Goal: Task Accomplishment & Management: Manage account settings

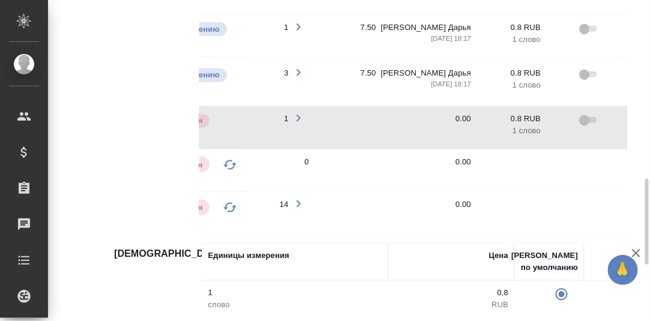
scroll to position [0, 285]
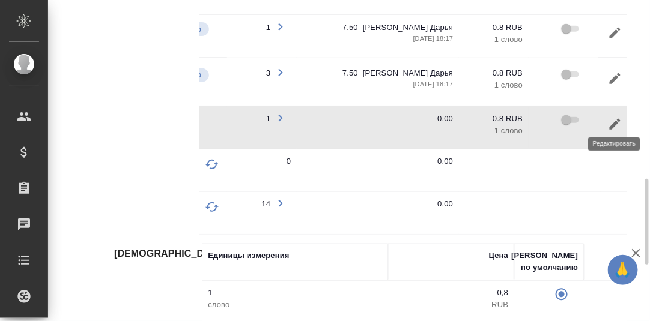
click at [612, 117] on icon "button" at bounding box center [615, 124] width 14 height 14
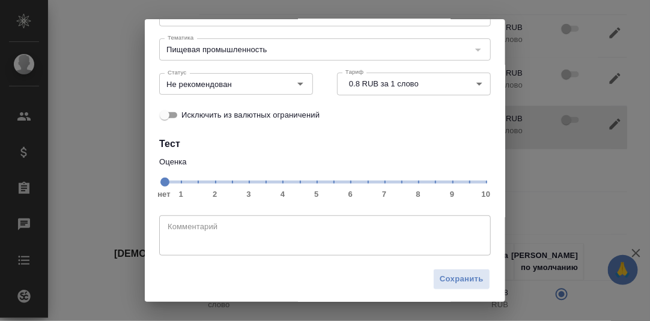
scroll to position [110, 0]
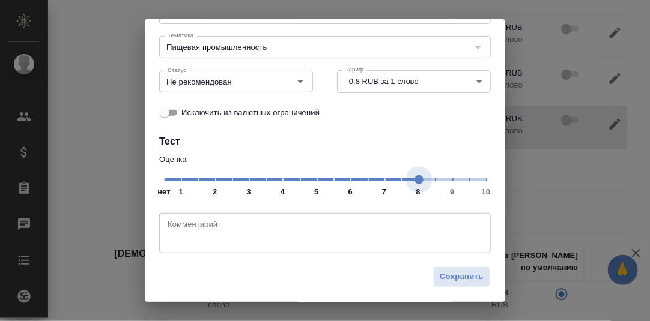
click at [411, 181] on span "нет 1 2 3 4 5 6 7 8 9 10" at bounding box center [325, 179] width 322 height 17
drag, startPoint x: 297, startPoint y: 83, endPoint x: 289, endPoint y: 90, distance: 10.6
click at [297, 83] on icon "Open" at bounding box center [300, 81] width 14 height 14
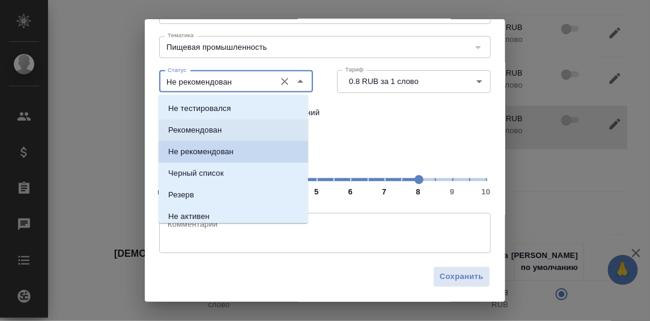
click at [233, 133] on li "Рекомендован" at bounding box center [234, 131] width 150 height 22
type input "Рекомендован"
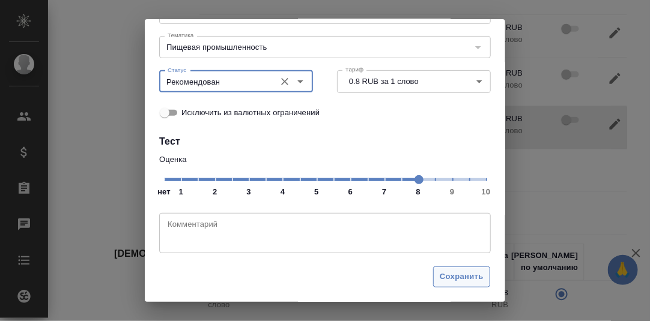
drag, startPoint x: 449, startPoint y: 277, endPoint x: 439, endPoint y: 273, distance: 10.5
click at [449, 278] on span "Сохранить" at bounding box center [462, 277] width 44 height 14
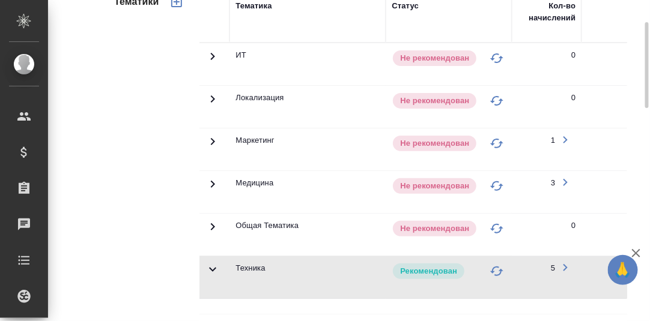
scroll to position [186, 0]
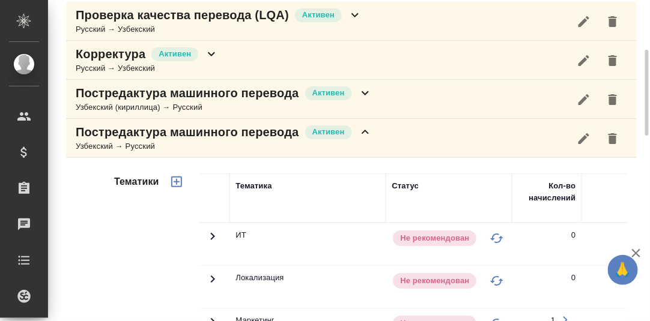
click at [364, 128] on icon at bounding box center [365, 132] width 14 height 14
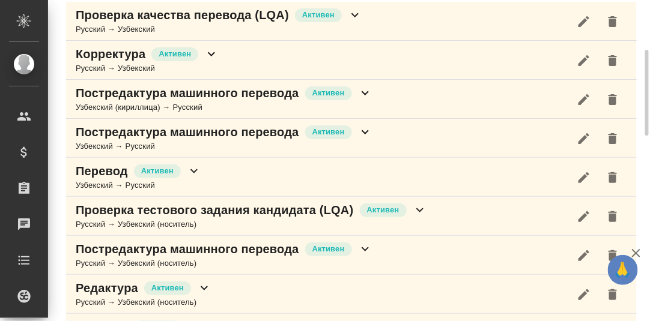
scroll to position [225, 0]
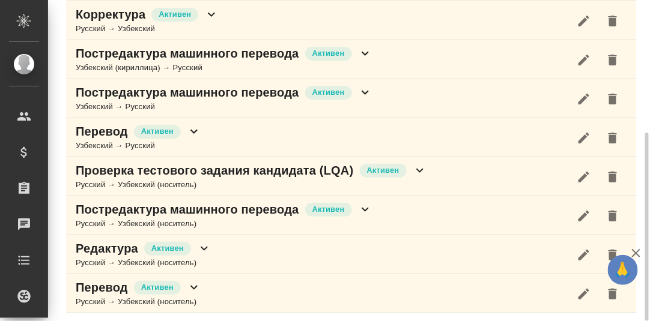
click at [195, 128] on icon at bounding box center [194, 131] width 14 height 14
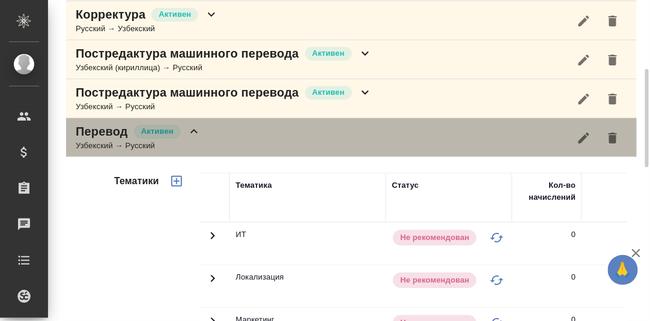
click at [195, 130] on icon at bounding box center [194, 131] width 14 height 14
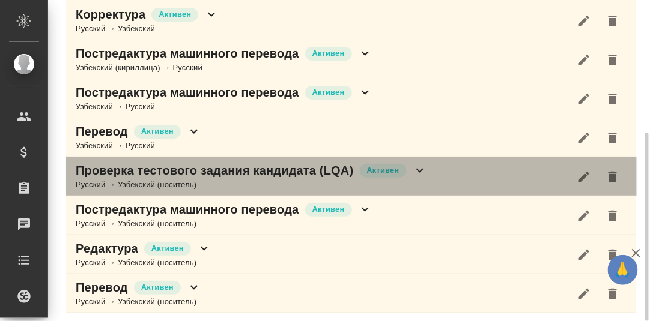
click at [420, 169] on icon at bounding box center [419, 171] width 7 height 4
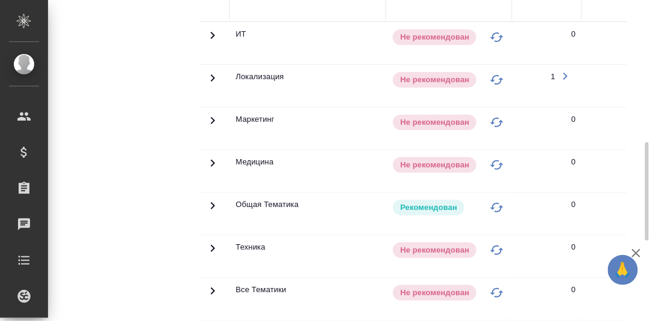
scroll to position [285, 0]
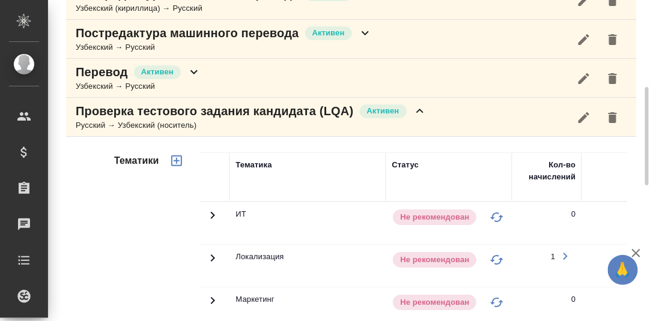
click at [418, 104] on icon at bounding box center [420, 111] width 14 height 14
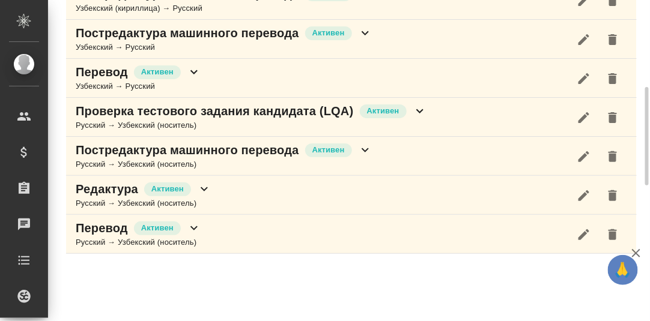
scroll to position [284, 0]
click at [368, 149] on icon at bounding box center [365, 151] width 7 height 4
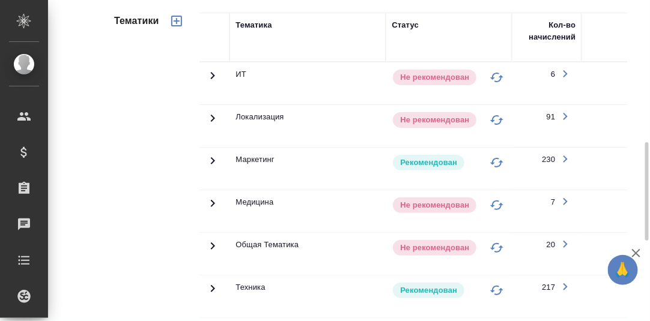
scroll to position [524, 0]
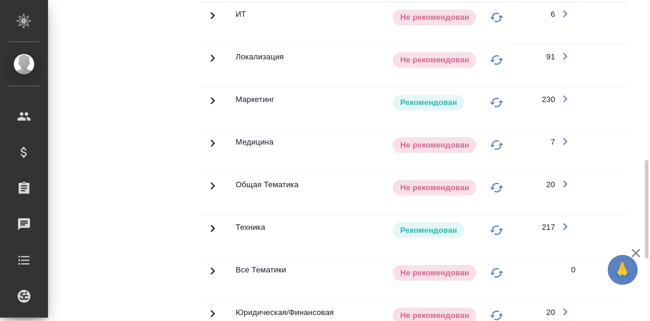
click at [213, 19] on icon at bounding box center [213, 15] width 4 height 7
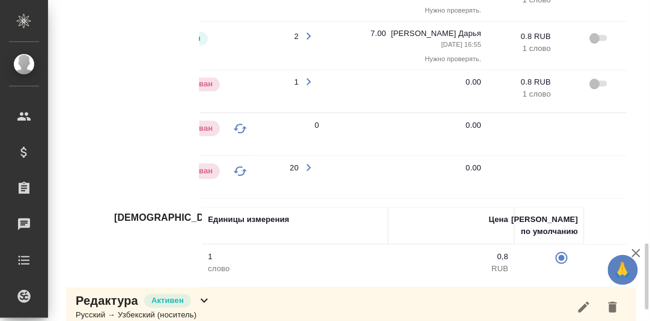
scroll to position [0, 324]
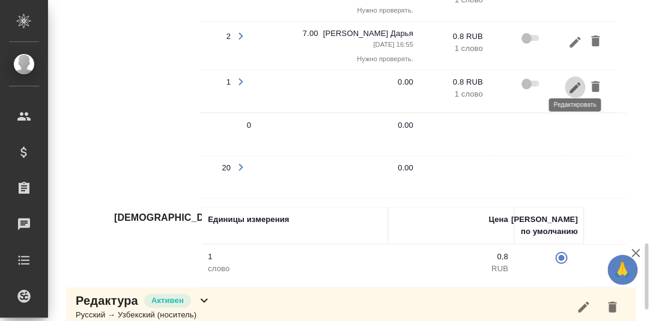
click at [572, 80] on icon "button" at bounding box center [575, 87] width 14 height 14
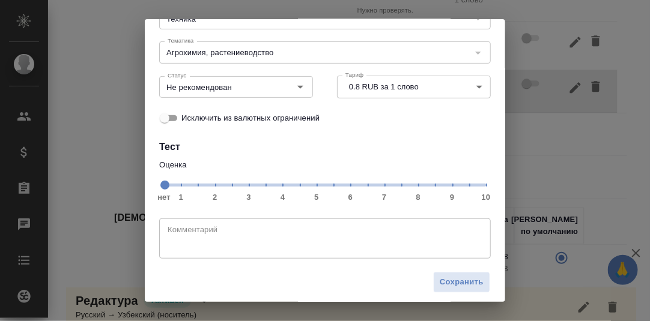
scroll to position [110, 0]
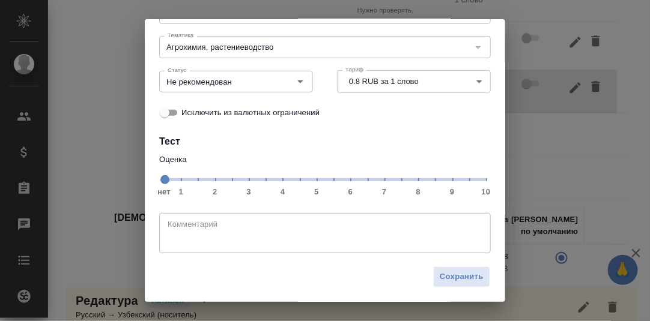
click at [378, 182] on span "нет 1 2 3 4 5 6 7 8 9 10" at bounding box center [325, 179] width 322 height 17
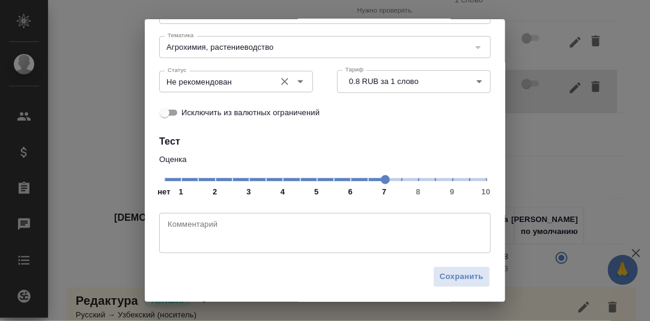
drag, startPoint x: 297, startPoint y: 74, endPoint x: 296, endPoint y: 86, distance: 11.4
click at [297, 75] on icon "Open" at bounding box center [300, 81] width 14 height 14
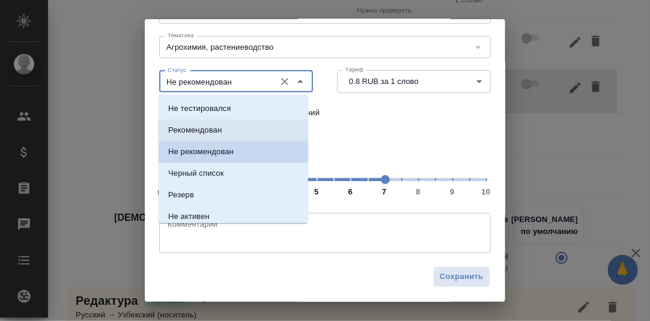
click at [236, 131] on li "Рекомендован" at bounding box center [234, 131] width 150 height 22
type input "Рекомендован"
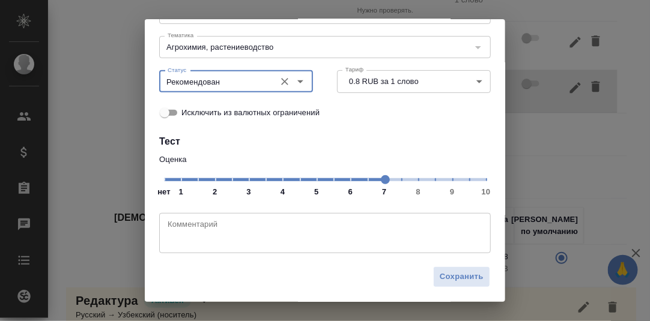
click at [210, 230] on textarea at bounding box center [325, 234] width 315 height 28
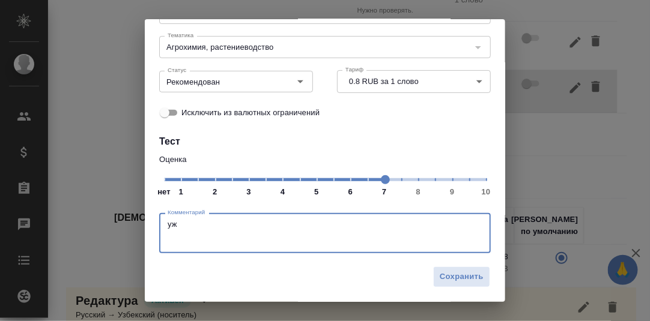
type textarea "у"
click at [298, 84] on icon "Open" at bounding box center [300, 81] width 14 height 14
type textarea "Нужно проверять."
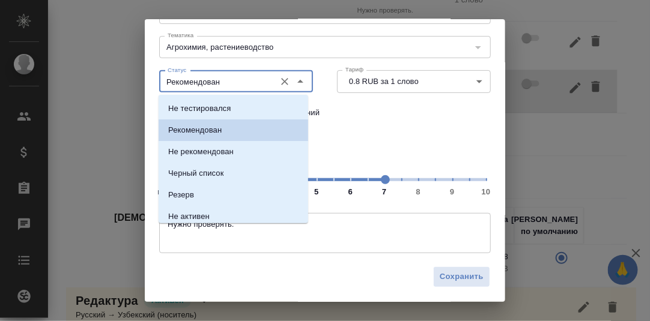
drag, startPoint x: 338, startPoint y: 126, endPoint x: 394, endPoint y: 131, distance: 56.1
click at [345, 127] on div "Исключить из валютных ограничений" at bounding box center [325, 112] width 336 height 29
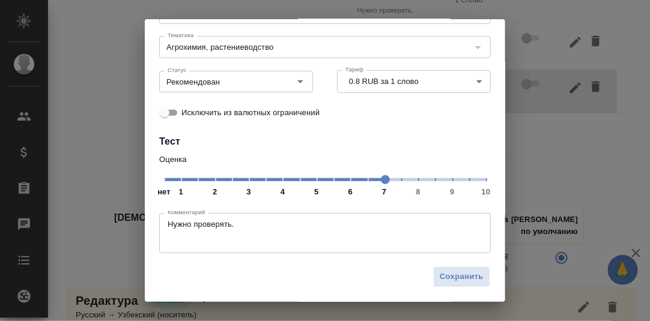
click at [395, 181] on span "нет 1 2 3 4 5 6 7 8 9 10" at bounding box center [325, 179] width 322 height 17
click at [449, 275] on span "Сохранить" at bounding box center [462, 277] width 44 height 14
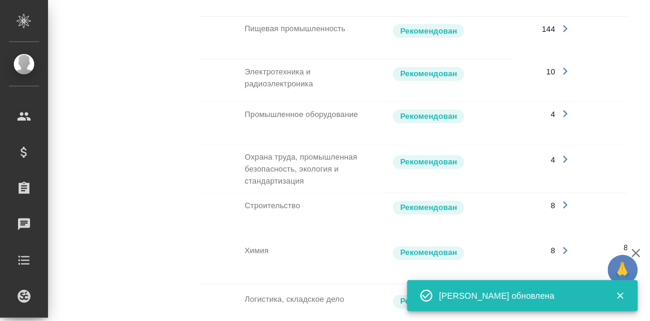
scroll to position [584, 0]
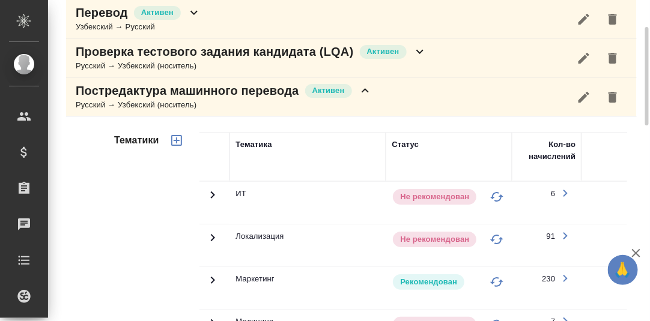
scroll to position [284, 0]
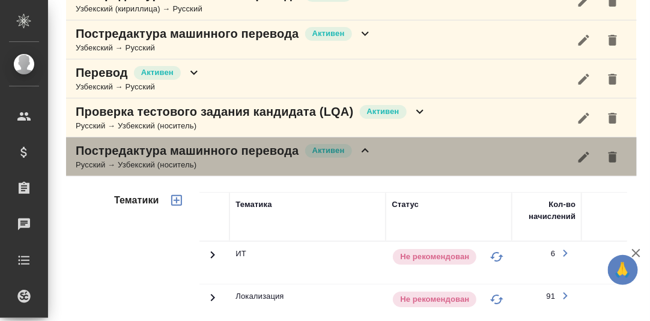
click at [369, 150] on icon at bounding box center [365, 151] width 14 height 14
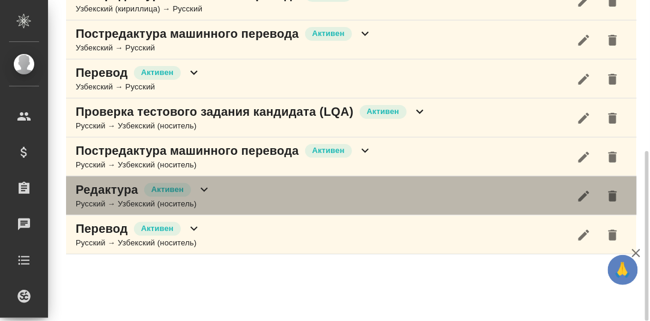
click at [207, 186] on icon at bounding box center [204, 190] width 14 height 14
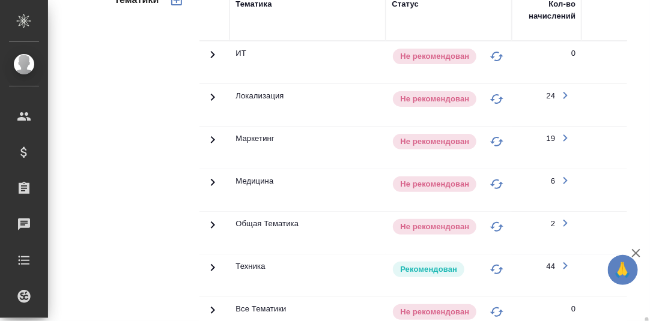
scroll to position [704, 0]
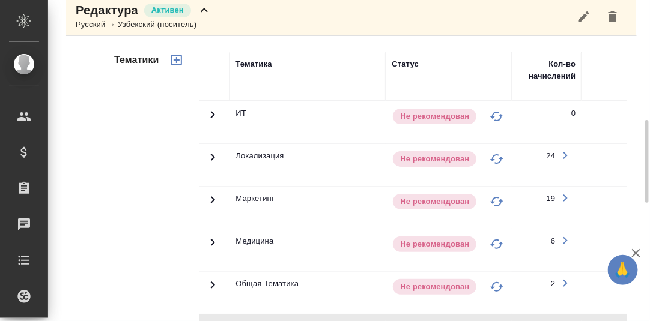
scroll to position [344, 0]
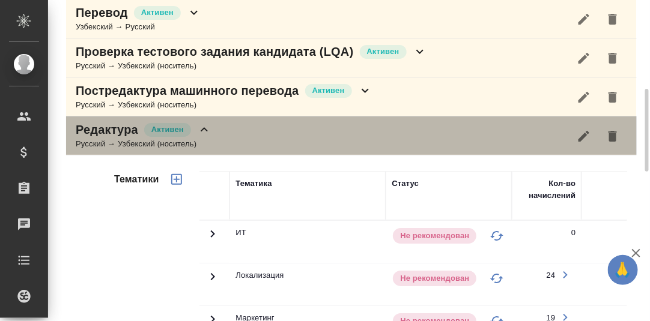
click at [208, 127] on icon at bounding box center [204, 130] width 14 height 14
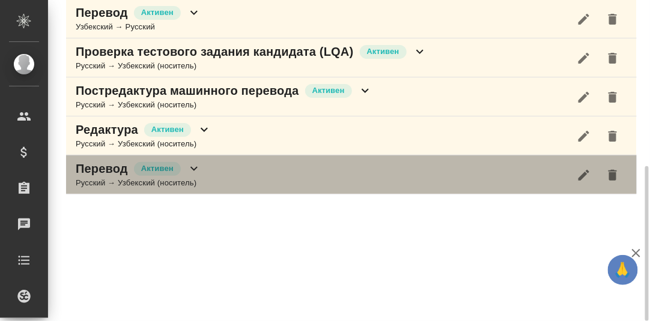
click at [194, 165] on icon at bounding box center [194, 169] width 14 height 14
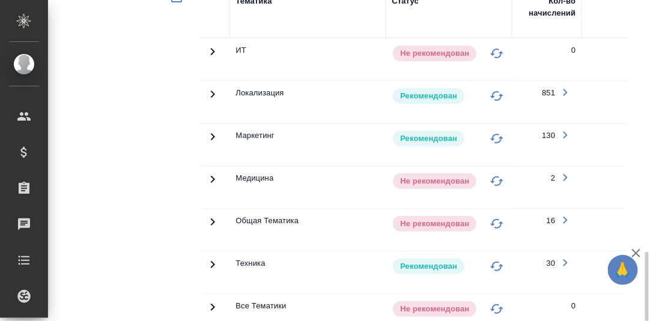
scroll to position [626, 0]
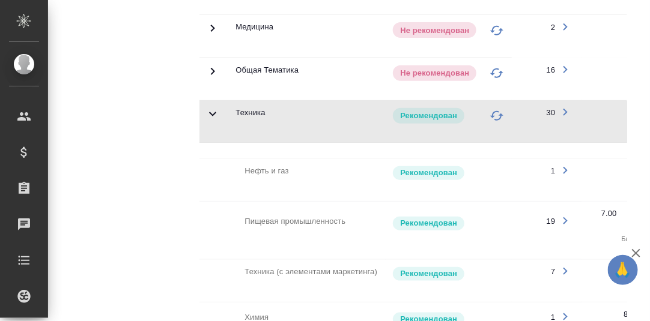
scroll to position [417, 0]
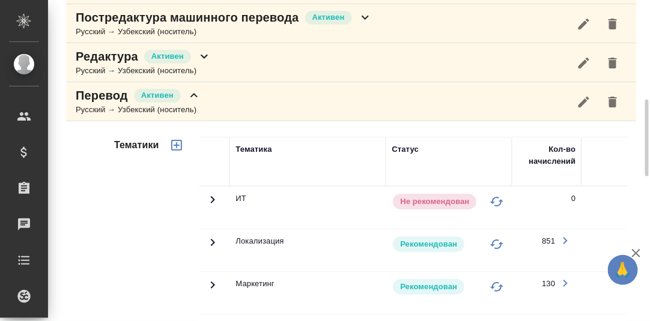
click at [190, 90] on icon at bounding box center [194, 95] width 14 height 14
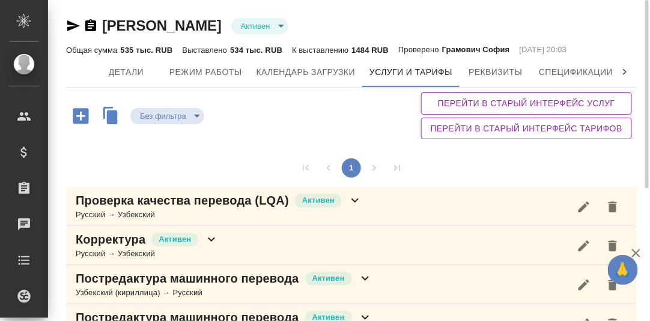
scroll to position [225, 0]
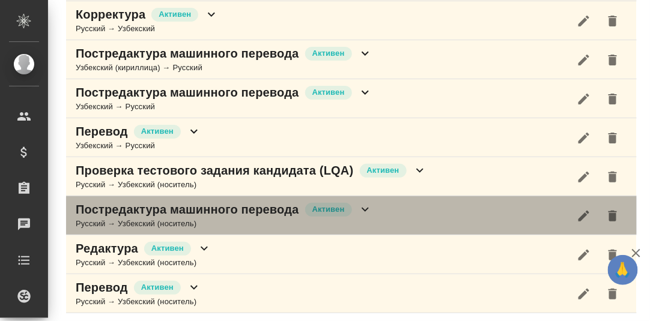
click at [365, 208] on icon at bounding box center [365, 210] width 7 height 4
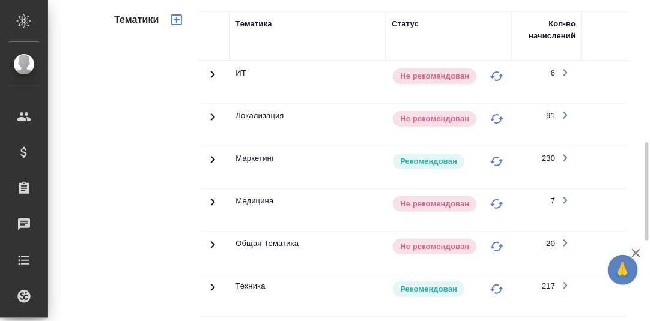
scroll to position [585, 0]
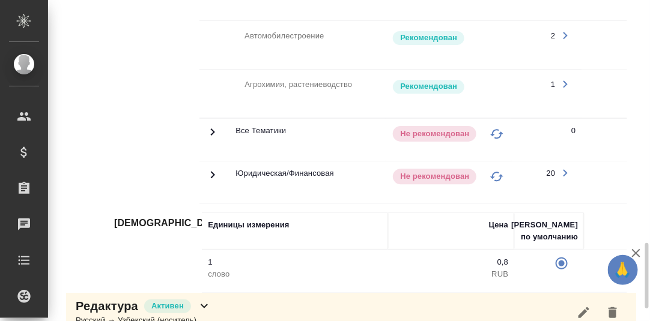
scroll to position [0, 324]
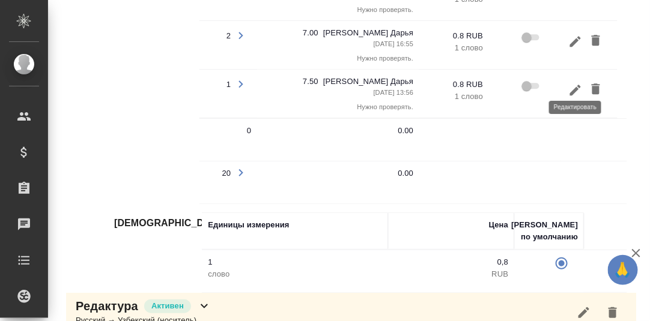
click at [576, 84] on icon "button" at bounding box center [575, 89] width 11 height 11
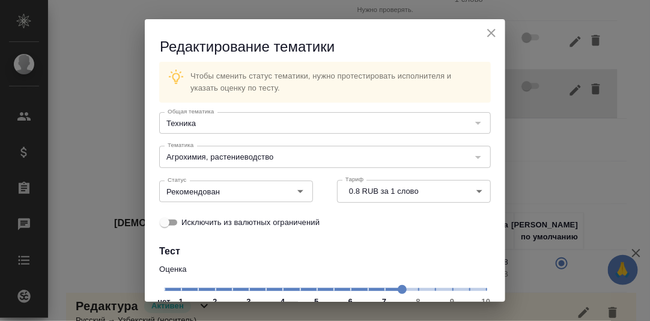
click at [378, 290] on span "нет 1 2 3 4 5 6 7 8 9 10" at bounding box center [325, 288] width 322 height 17
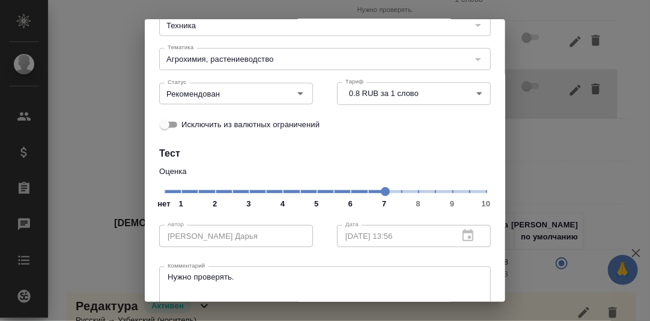
scroll to position [151, 0]
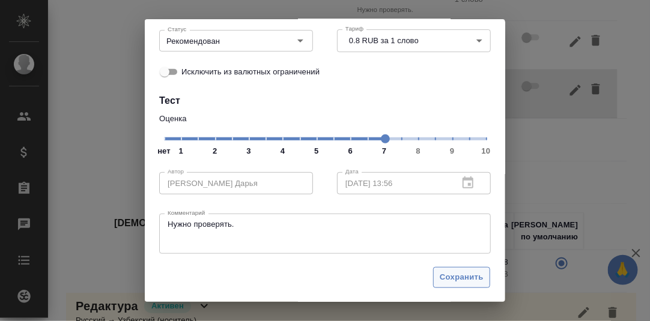
click at [465, 277] on span "Сохранить" at bounding box center [462, 278] width 44 height 14
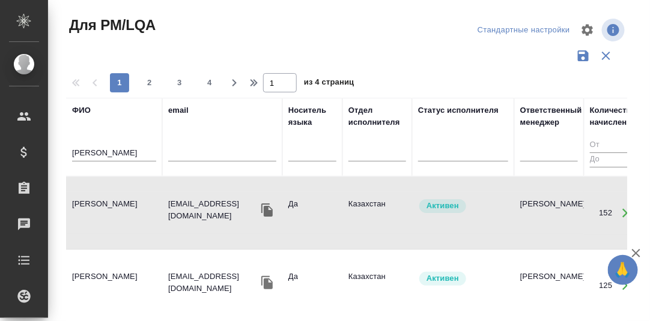
scroll to position [59, 0]
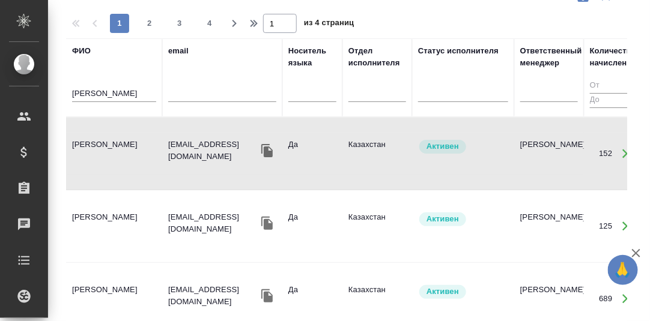
click at [121, 143] on td "[PERSON_NAME]" at bounding box center [114, 154] width 96 height 42
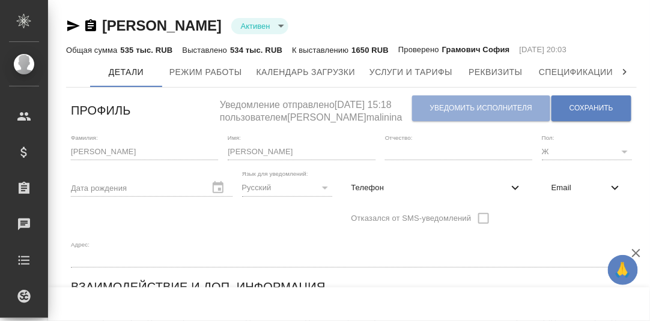
click at [628, 71] on icon at bounding box center [625, 72] width 12 height 12
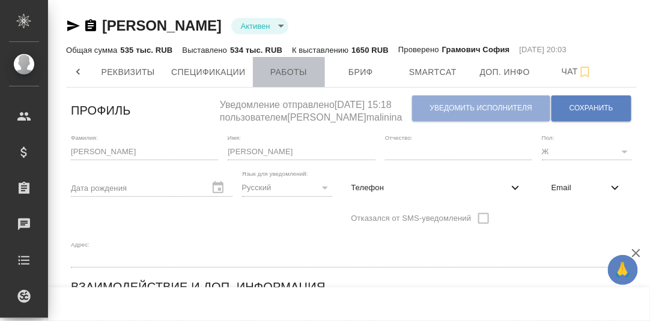
click at [298, 70] on span "Работы" at bounding box center [289, 72] width 58 height 15
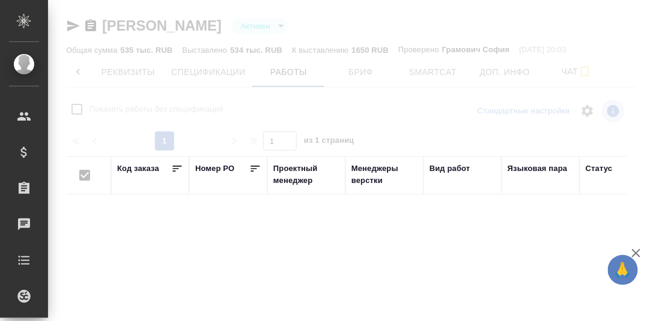
checkbox input "false"
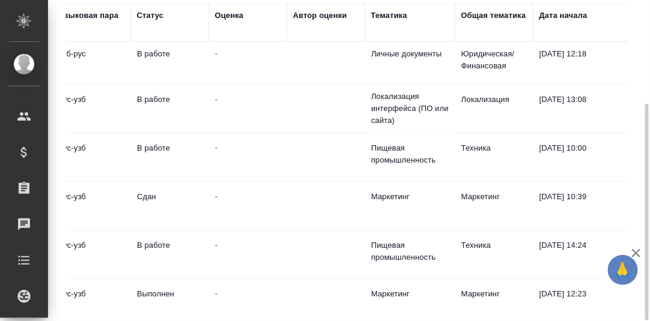
scroll to position [0, 451]
click at [232, 19] on div "Оценка" at bounding box center [227, 16] width 29 height 12
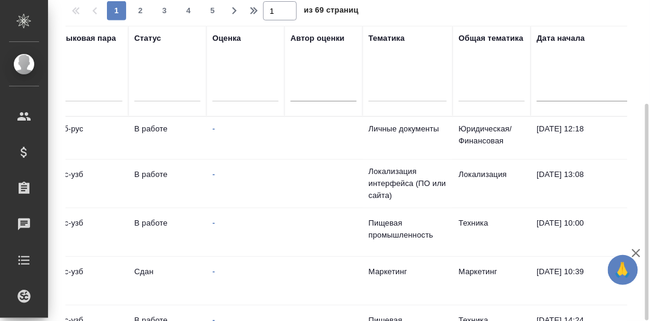
click at [230, 91] on div at bounding box center [246, 89] width 66 height 17
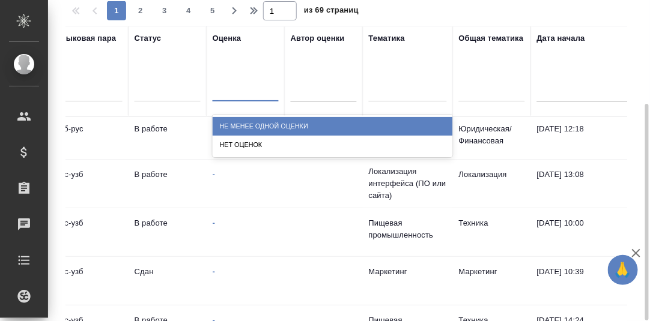
drag, startPoint x: 251, startPoint y: 123, endPoint x: 304, endPoint y: 121, distance: 52.9
click at [251, 123] on div "Не менее одной оценки" at bounding box center [333, 126] width 240 height 19
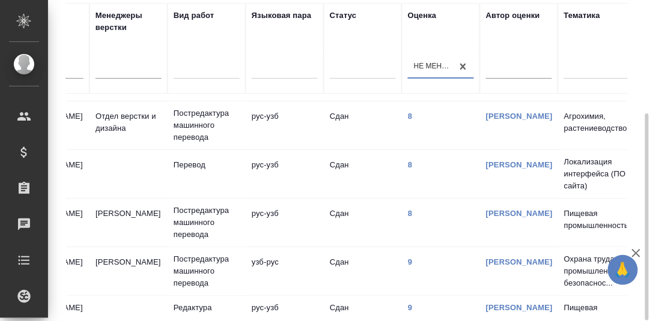
scroll to position [0, 256]
